Goal: Information Seeking & Learning: Learn about a topic

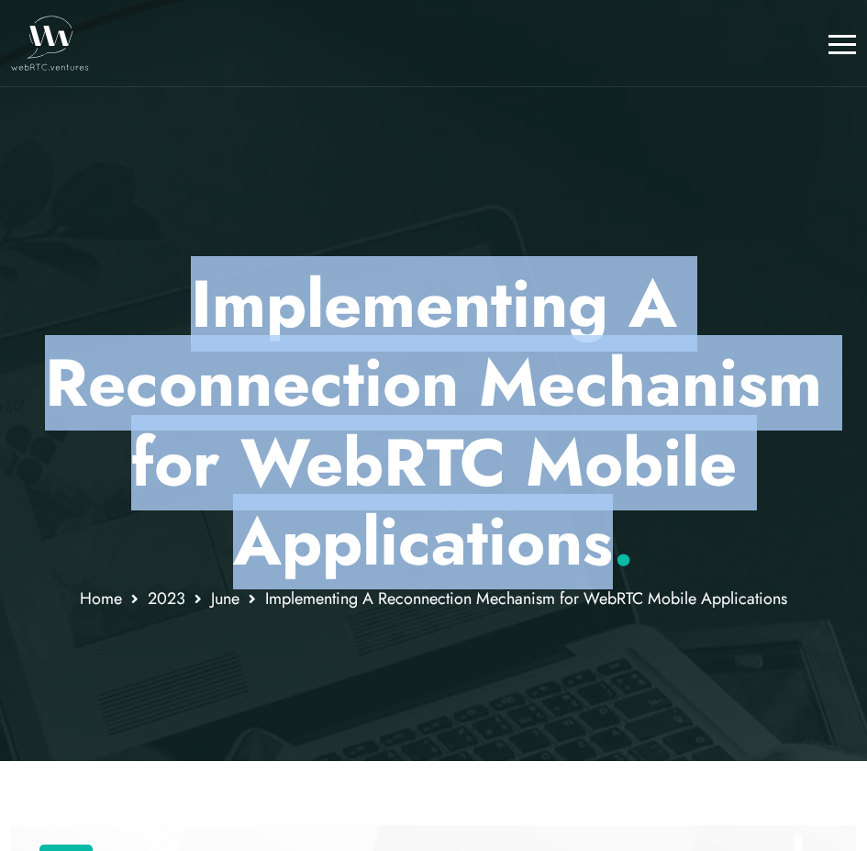
drag, startPoint x: 187, startPoint y: 274, endPoint x: 608, endPoint y: 557, distance: 507.2
click at [607, 556] on p "Implementing A Reconnection Mechanism for WebRTC Mobile Applications ." at bounding box center [433, 423] width 845 height 318
click at [609, 557] on p "Implementing A Reconnection Mechanism for WebRTC Mobile Applications ." at bounding box center [433, 423] width 845 height 318
drag, startPoint x: 624, startPoint y: 559, endPoint x: 190, endPoint y: 318, distance: 496.6
click at [190, 318] on p "Implementing A Reconnection Mechanism for WebRTC Mobile Applications ." at bounding box center [433, 423] width 845 height 318
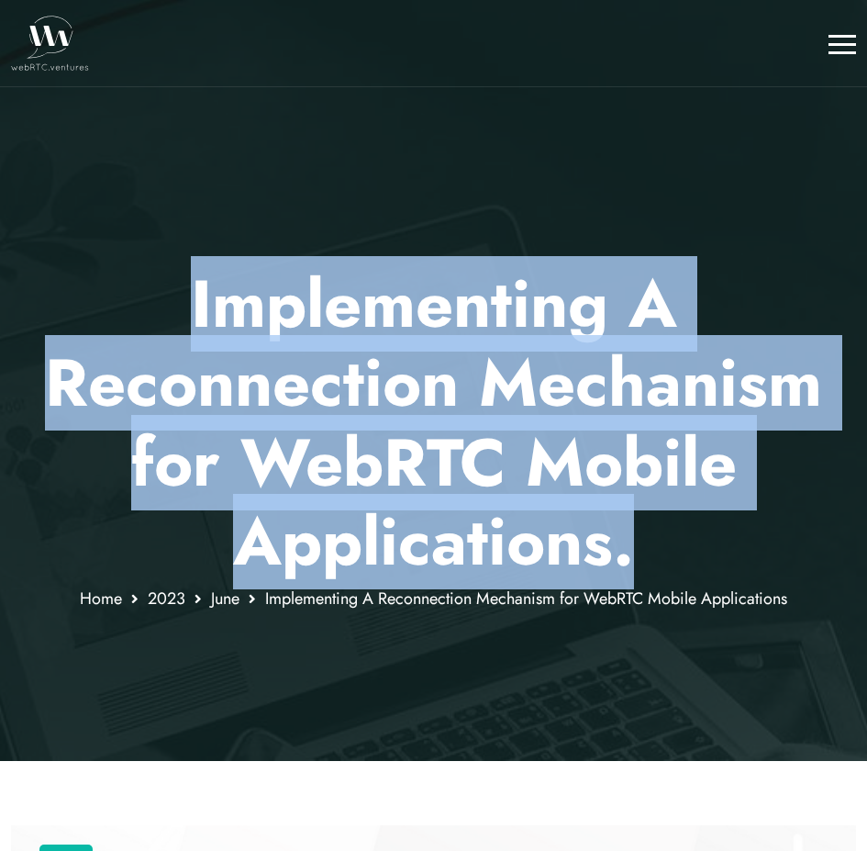
click at [190, 318] on p "Implementing A Reconnection Mechanism for WebRTC Mobile Applications ." at bounding box center [433, 423] width 845 height 318
drag, startPoint x: 184, startPoint y: 295, endPoint x: 624, endPoint y: 582, distance: 525.1
click at [624, 582] on p "Implementing A Reconnection Mechanism for WebRTC Mobile Applications ." at bounding box center [433, 423] width 845 height 318
click at [650, 563] on p "Implementing A Reconnection Mechanism for WebRTC Mobile Applications ." at bounding box center [433, 423] width 845 height 318
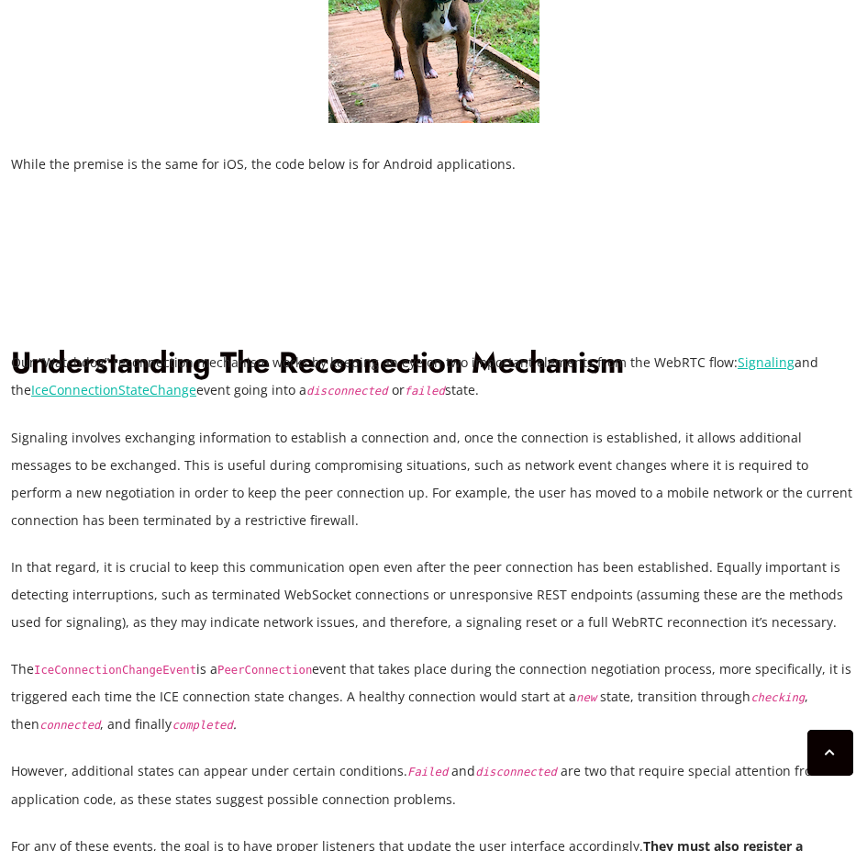
scroll to position [1762, 0]
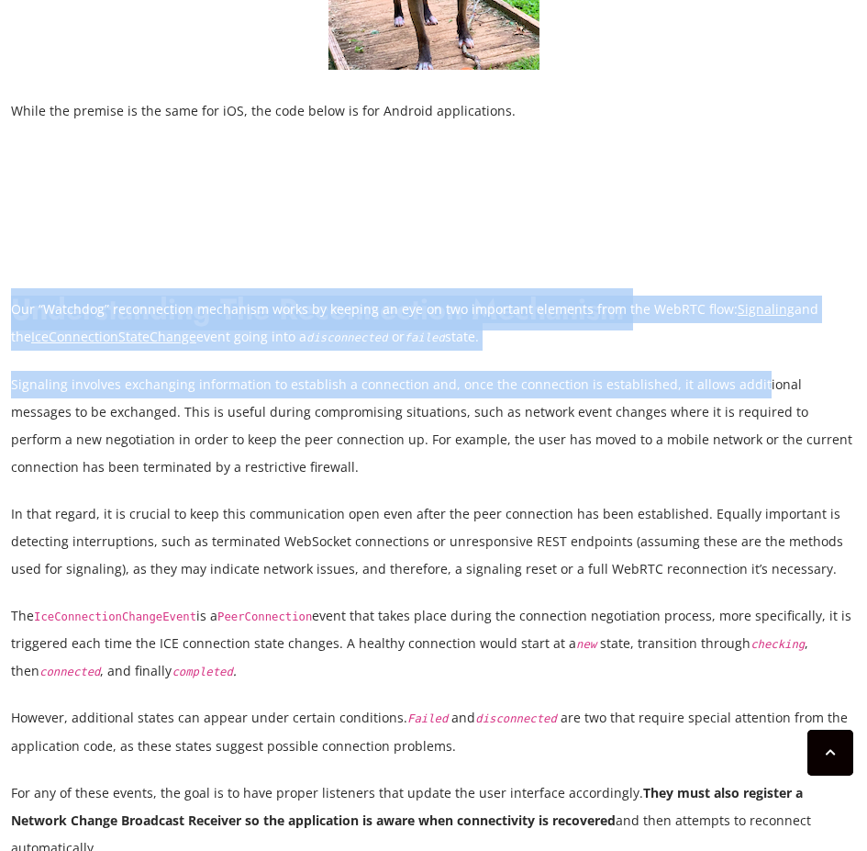
drag, startPoint x: 7, startPoint y: 309, endPoint x: 741, endPoint y: 380, distance: 737.5
click at [551, 381] on p "Signaling involves exchanging information to establish a connection and, once t…" at bounding box center [433, 426] width 845 height 110
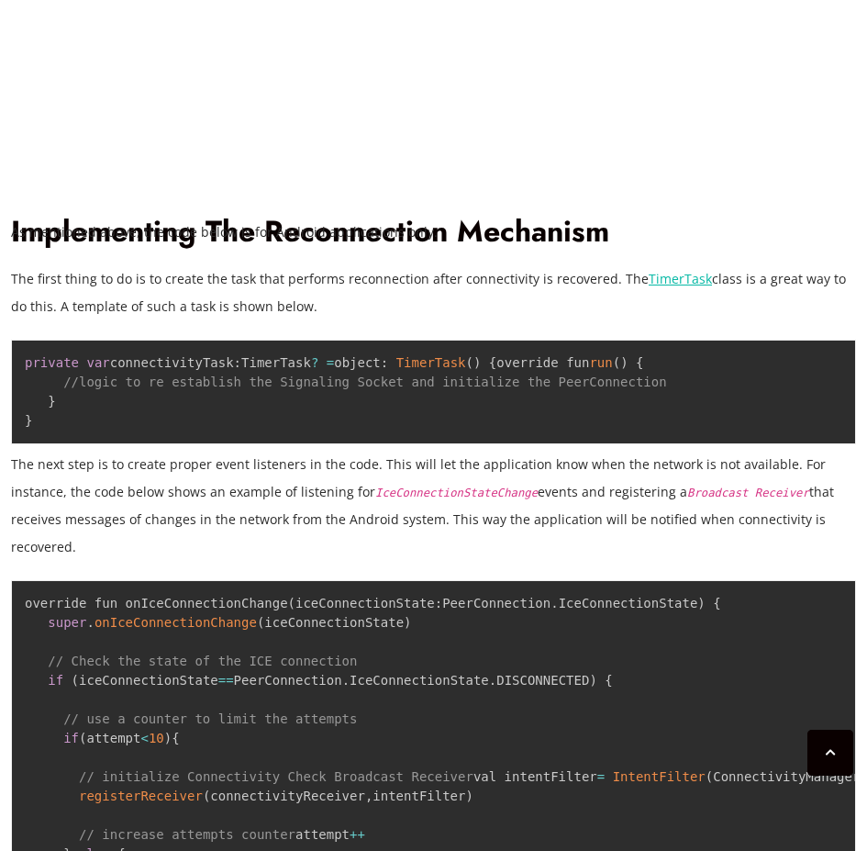
scroll to position [3304, 0]
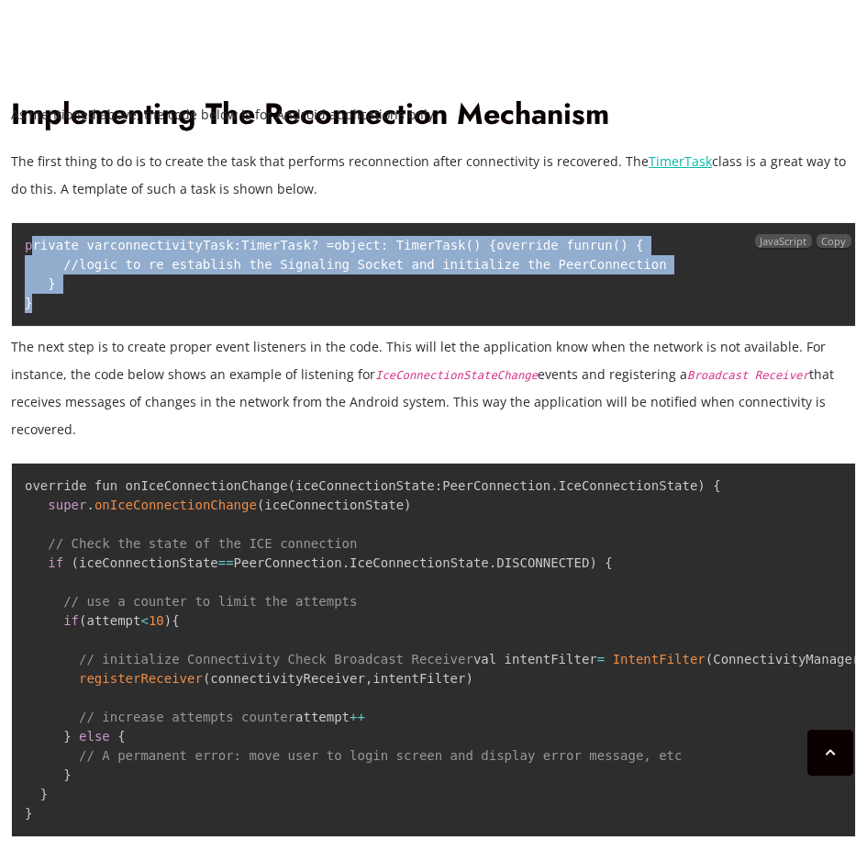
drag, startPoint x: 78, startPoint y: 312, endPoint x: 32, endPoint y: 219, distance: 103.4
click at [32, 222] on pre "private var connectivityTask : TimerTask ? = object : TimerTask ( ) { override …" at bounding box center [433, 274] width 845 height 105
click at [164, 238] on code "private var connectivityTask : TimerTask ? = object : TimerTask ( ) { override …" at bounding box center [346, 274] width 642 height 72
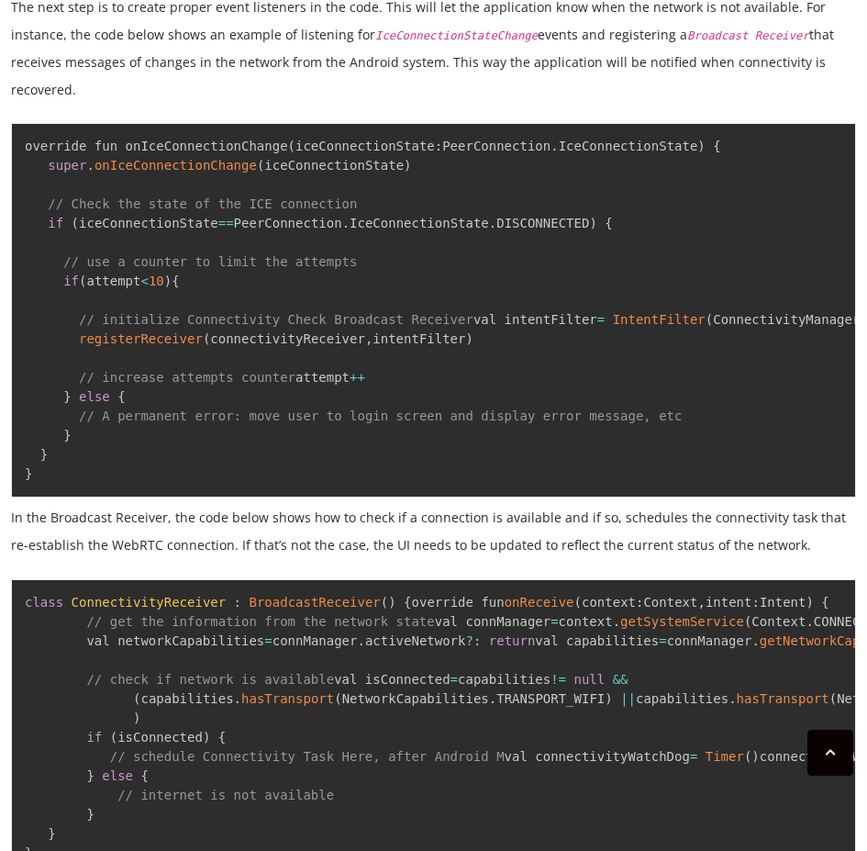
scroll to position [3854, 0]
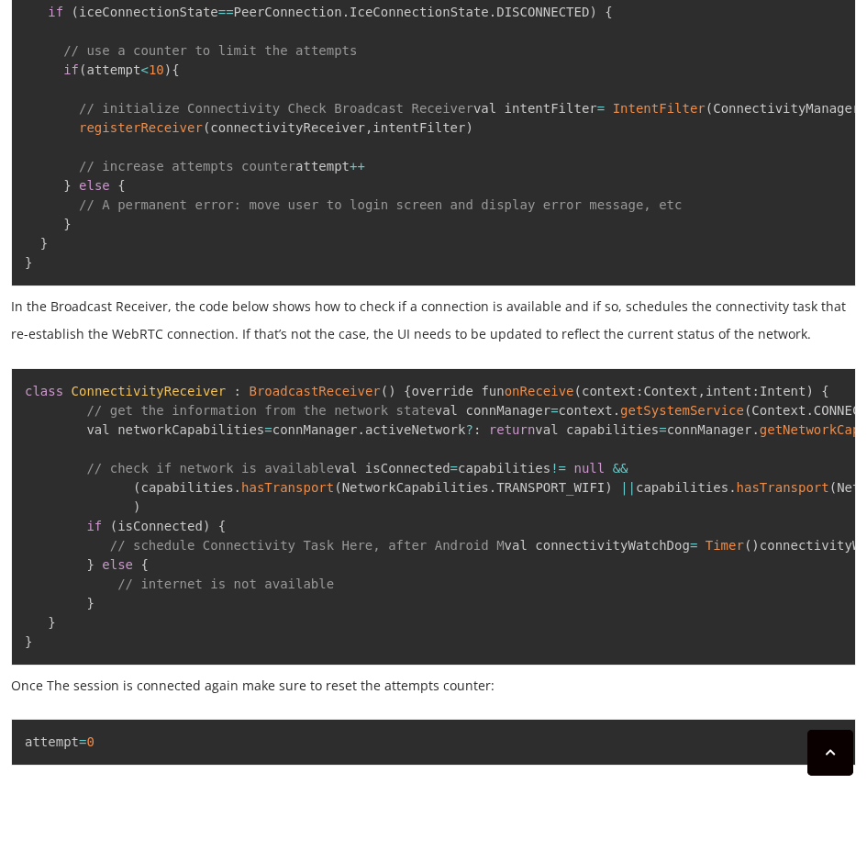
click at [163, 154] on code "override fun onIceConnectionChange ( iceConnectionState : PeerConnection . IceC…" at bounding box center [523, 99] width 997 height 342
click at [125, 177] on pre "override fun onIceConnectionChange ( iceConnectionState : PeerConnection . IceC…" at bounding box center [433, 99] width 845 height 374
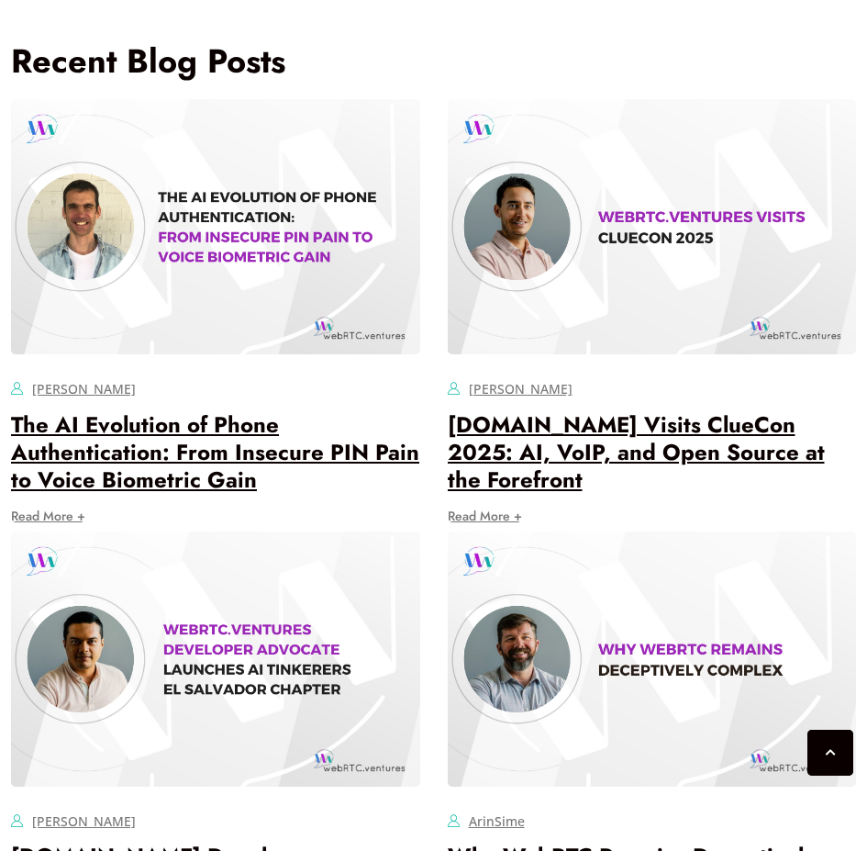
scroll to position [4845, 0]
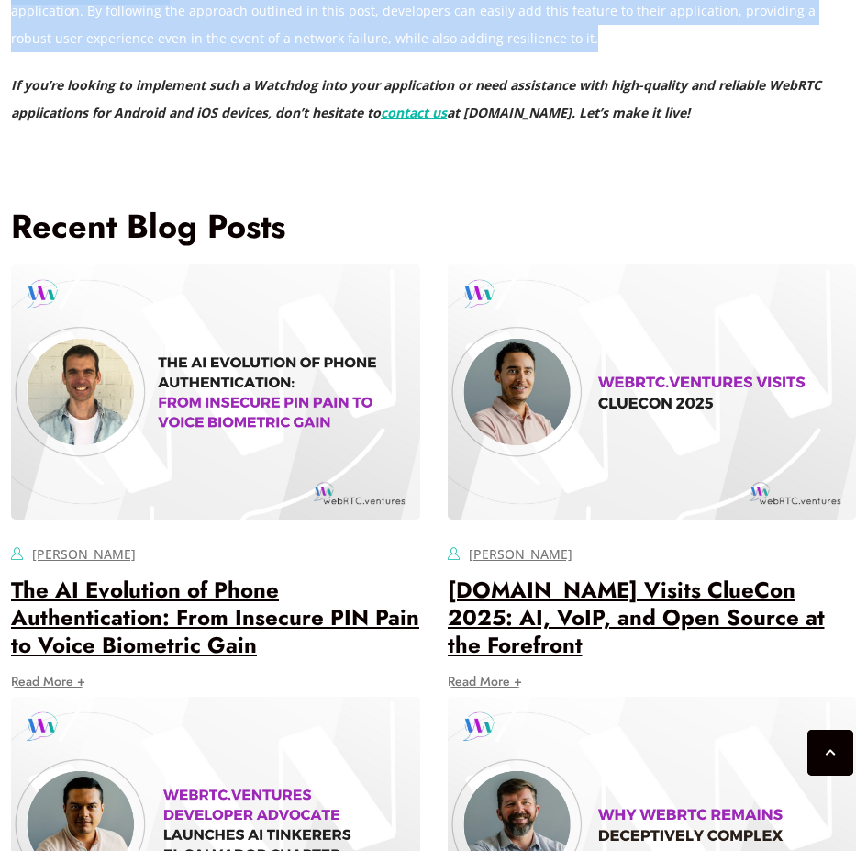
drag, startPoint x: 18, startPoint y: 232, endPoint x: 570, endPoint y: 295, distance: 555.1
click at [570, 52] on p "The ability to handle connectivity loss events properly and also self heal once…" at bounding box center [433, 11] width 845 height 83
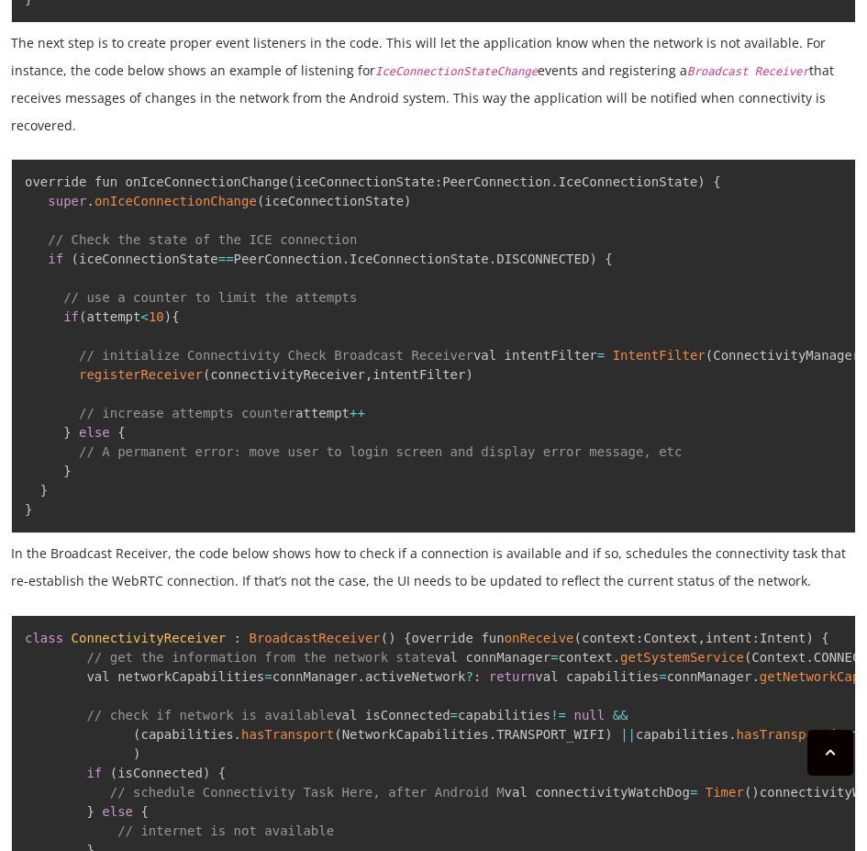
scroll to position [3193, 0]
